Goal: Task Accomplishment & Management: Manage account settings

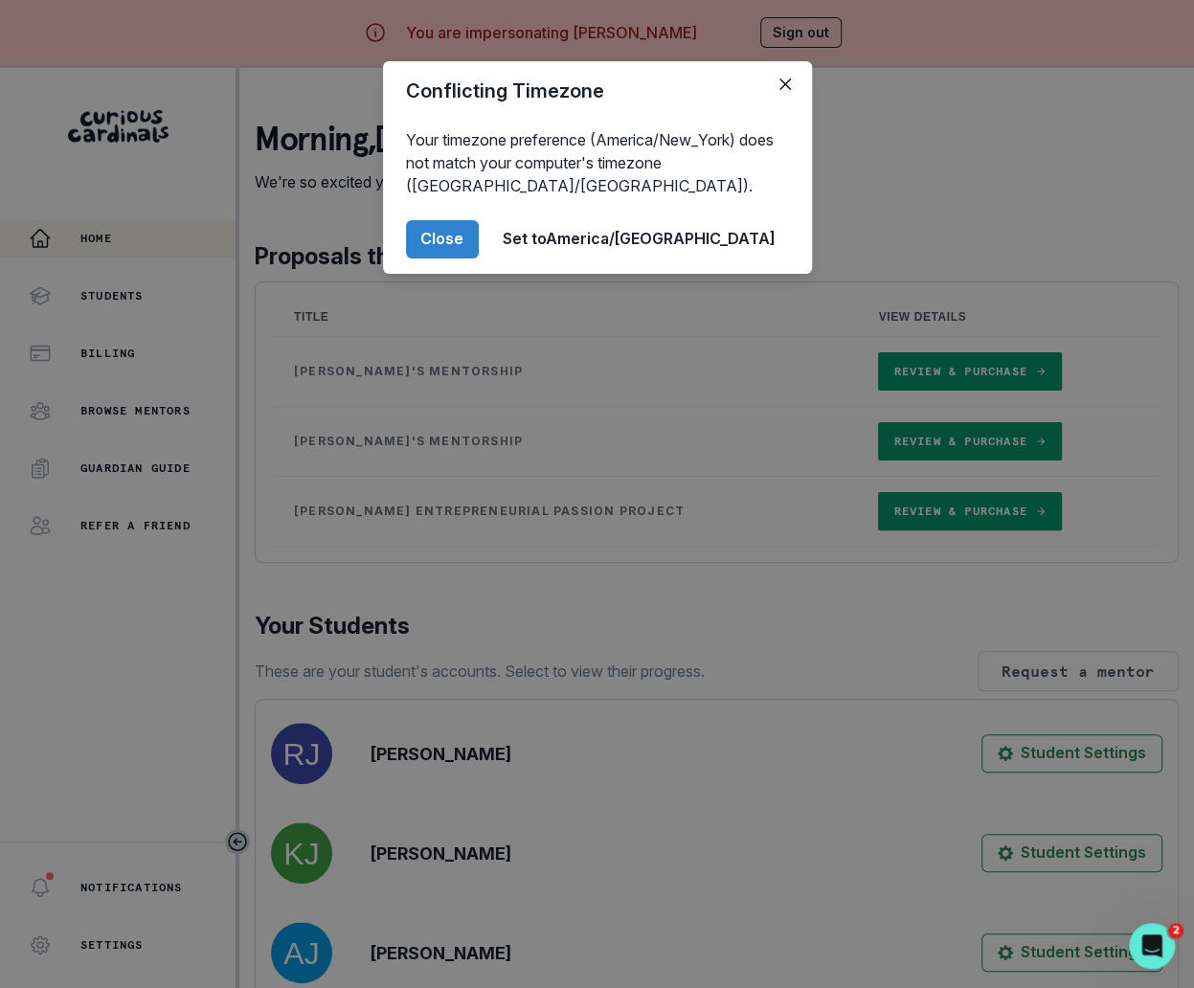
click at [280, 447] on div "Conflicting Timezone Your timezone preference (America/New_York) does not match…" at bounding box center [597, 494] width 1194 height 988
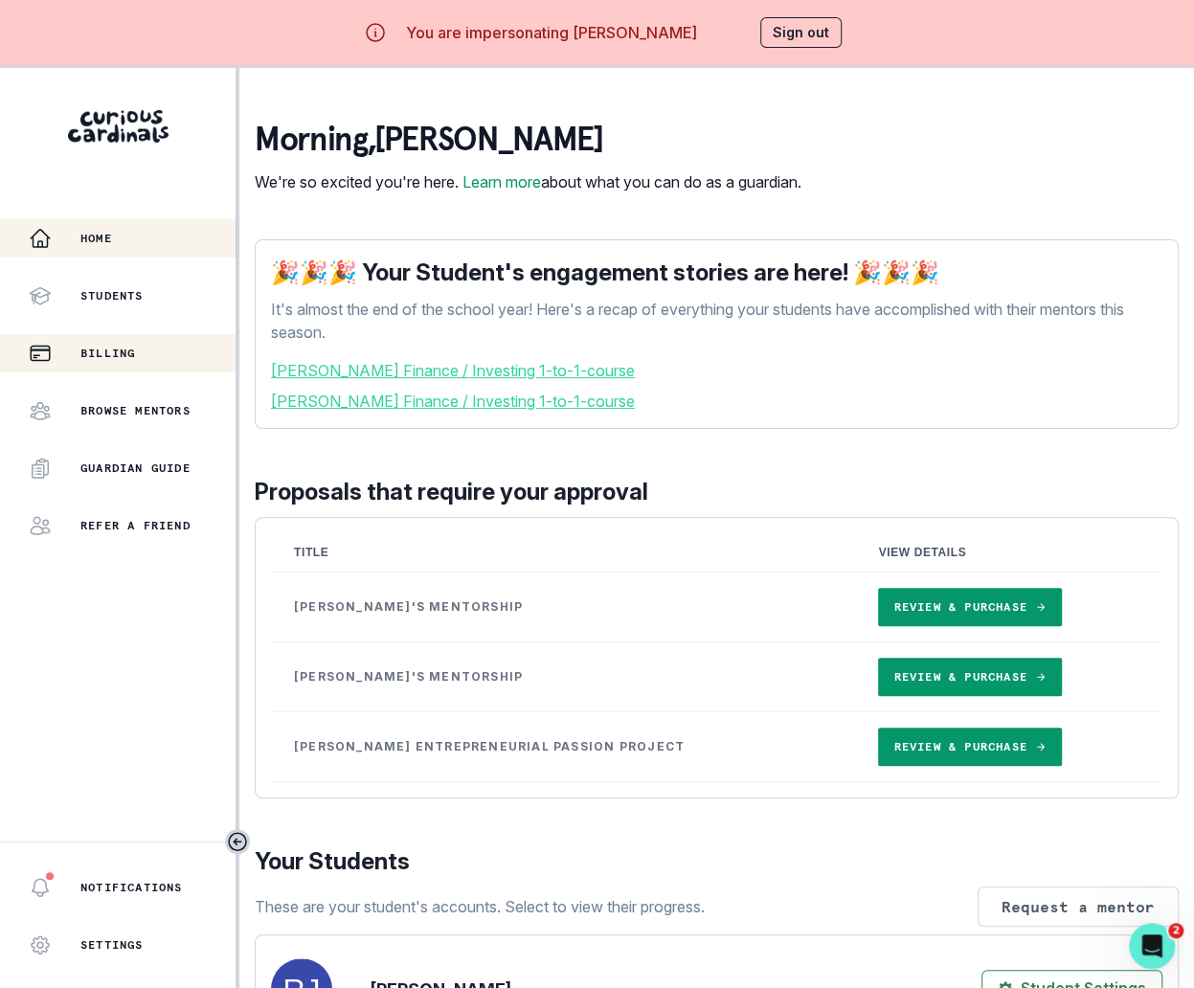
click at [164, 337] on button "Billing" at bounding box center [118, 353] width 236 height 38
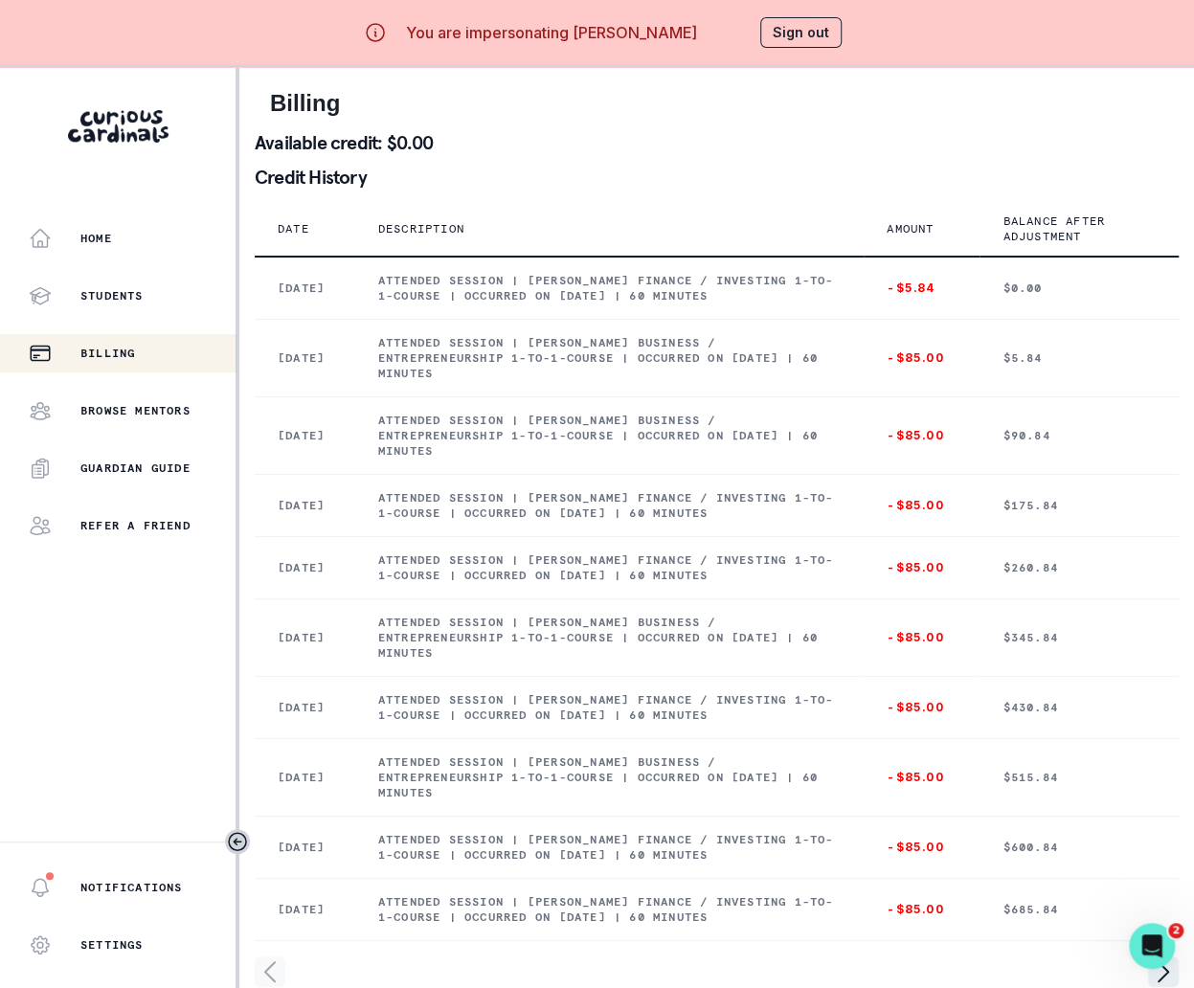
click at [145, 218] on aside "Home Students Billing Browse Mentors Guardian Guide Refer a friend Notification…" at bounding box center [119, 561] width 239 height 988
click at [143, 243] on div "Home" at bounding box center [132, 238] width 207 height 23
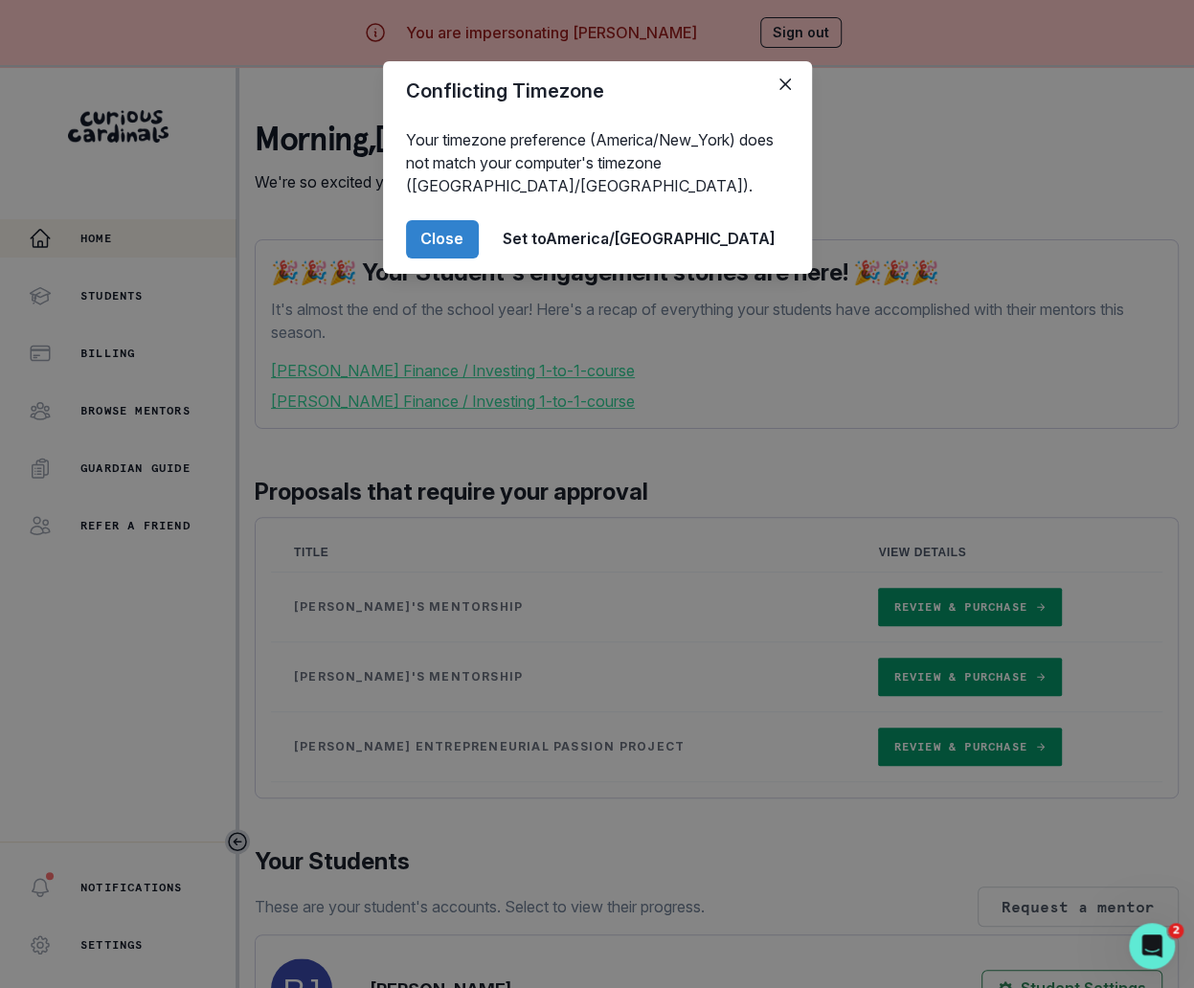
click at [440, 426] on div "Conflicting Timezone Your timezone preference (America/New_York) does not match…" at bounding box center [597, 494] width 1194 height 988
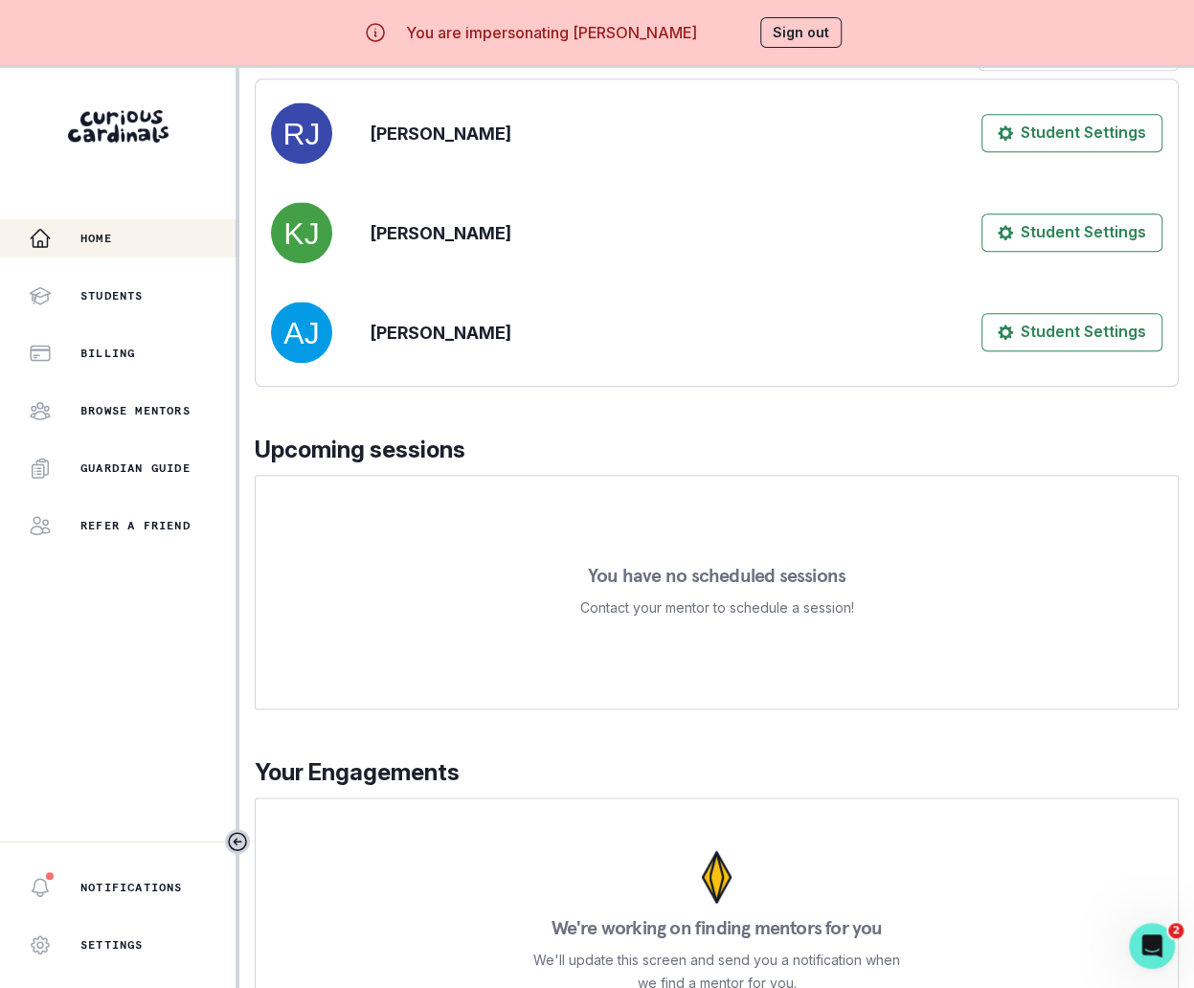
scroll to position [67, 0]
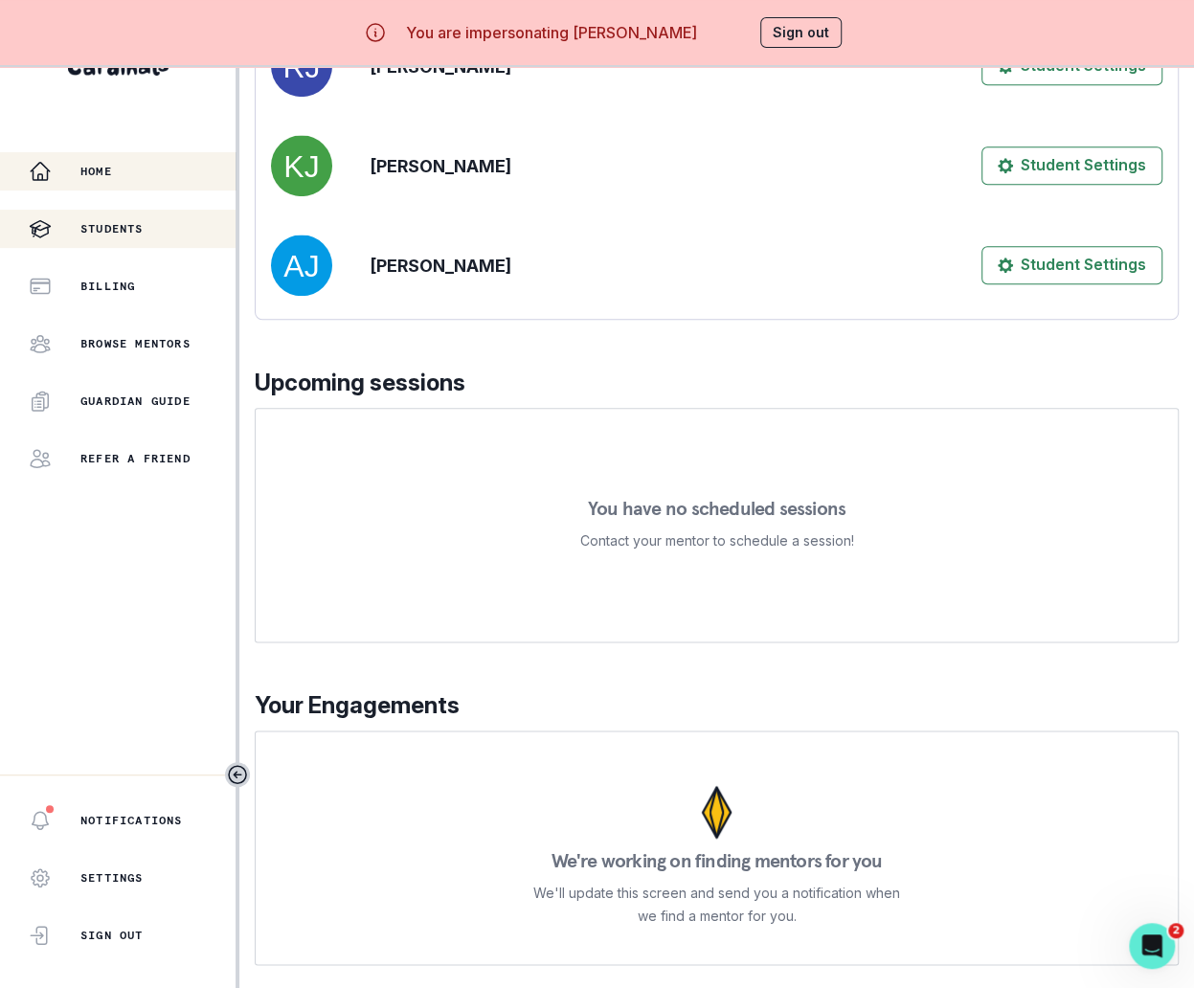
click at [165, 235] on div "Students" at bounding box center [132, 228] width 207 height 23
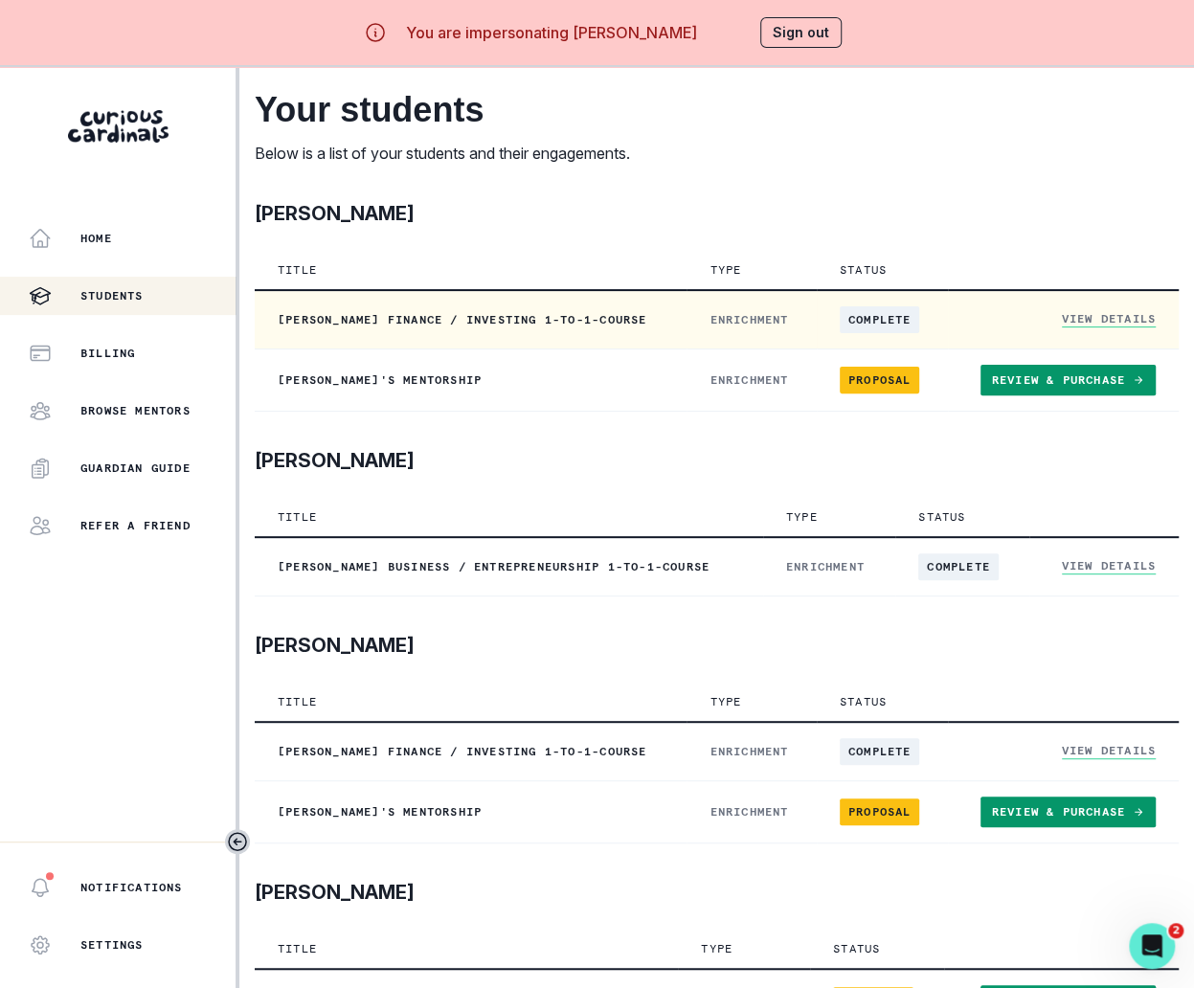
scroll to position [67, 0]
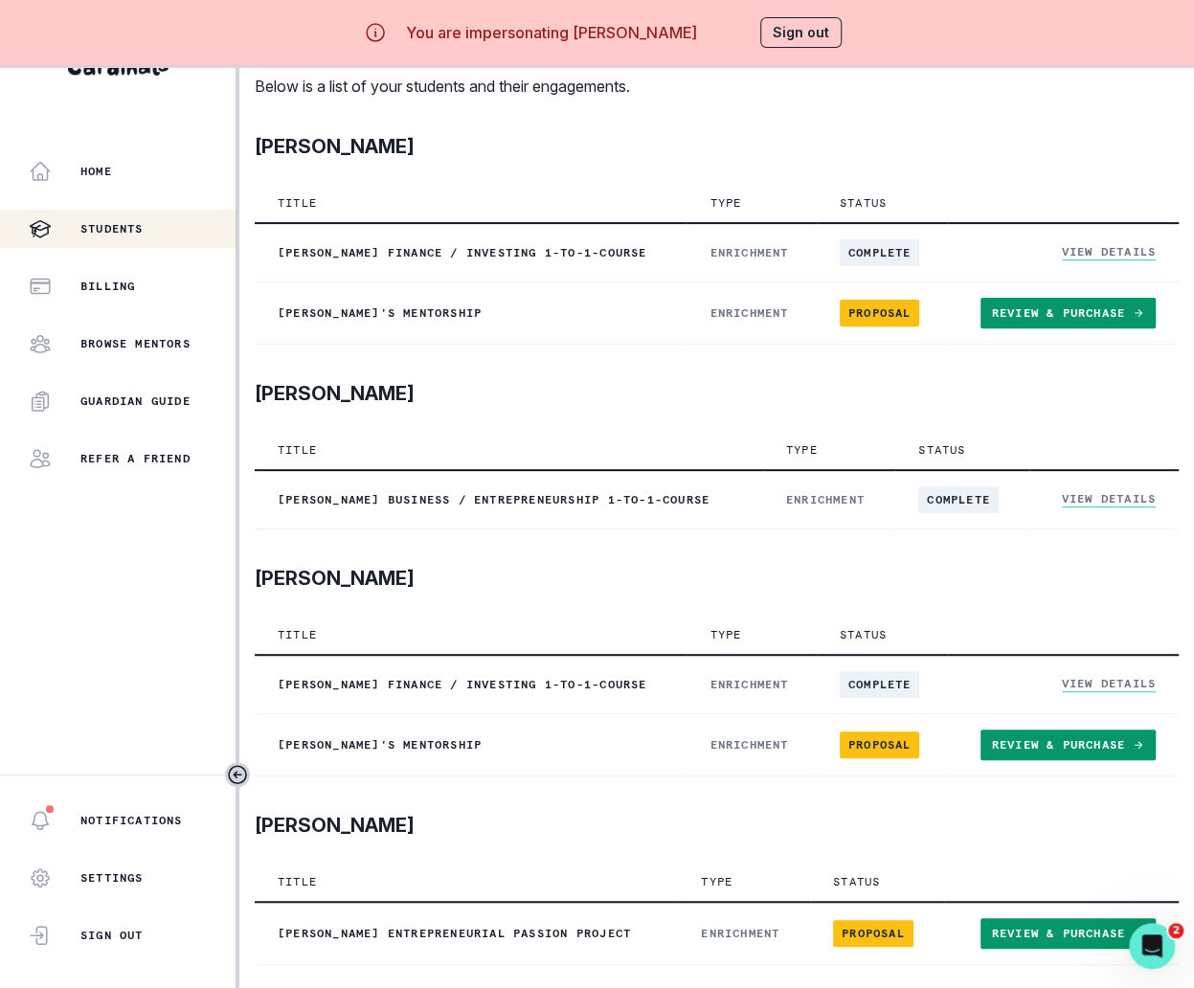
click at [811, 46] on button "Sign out" at bounding box center [800, 32] width 81 height 31
